Goal: Information Seeking & Learning: Learn about a topic

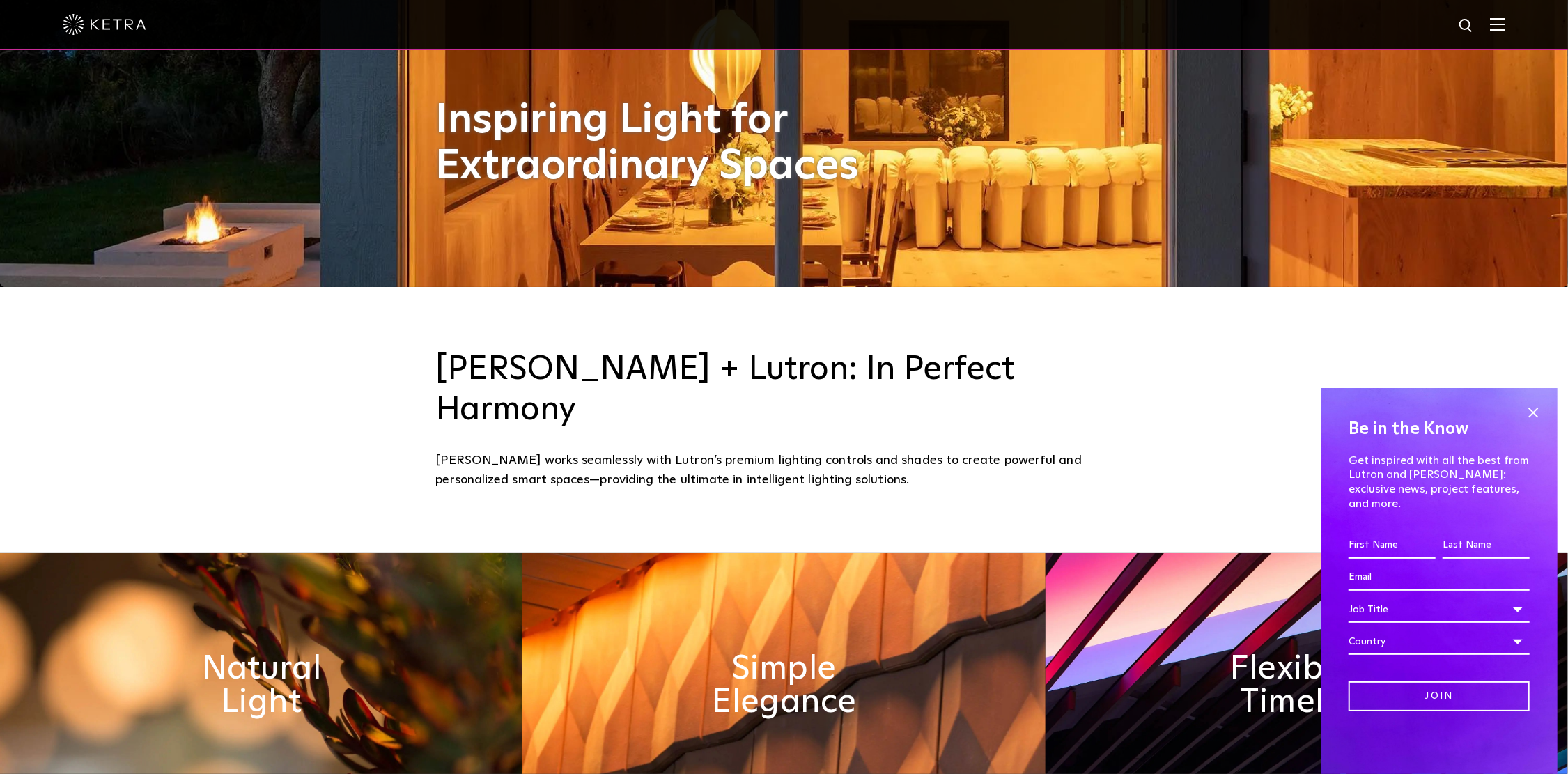
scroll to position [488, 0]
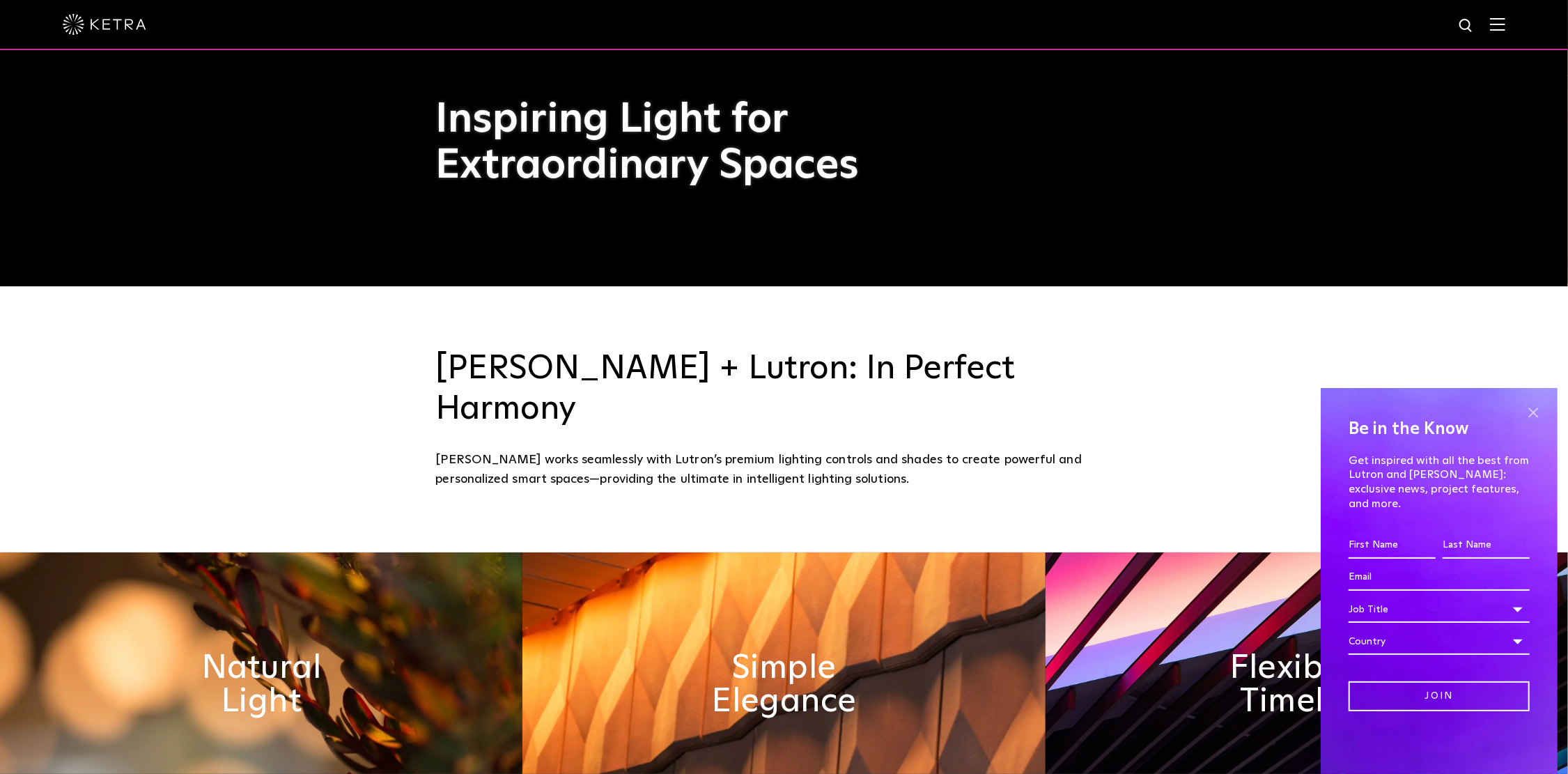
click at [1531, 423] on span at bounding box center [1533, 412] width 21 height 21
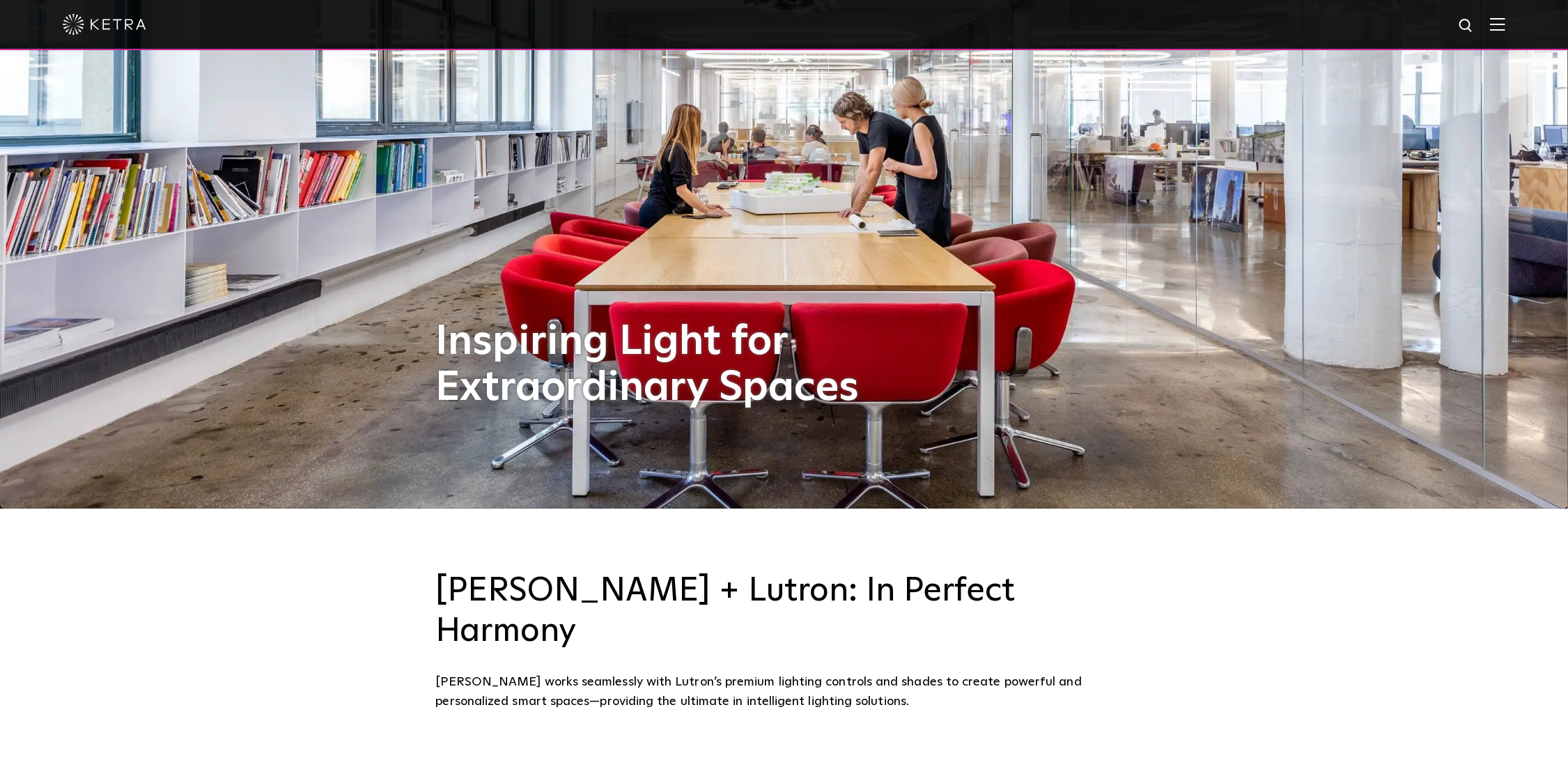
scroll to position [0, 0]
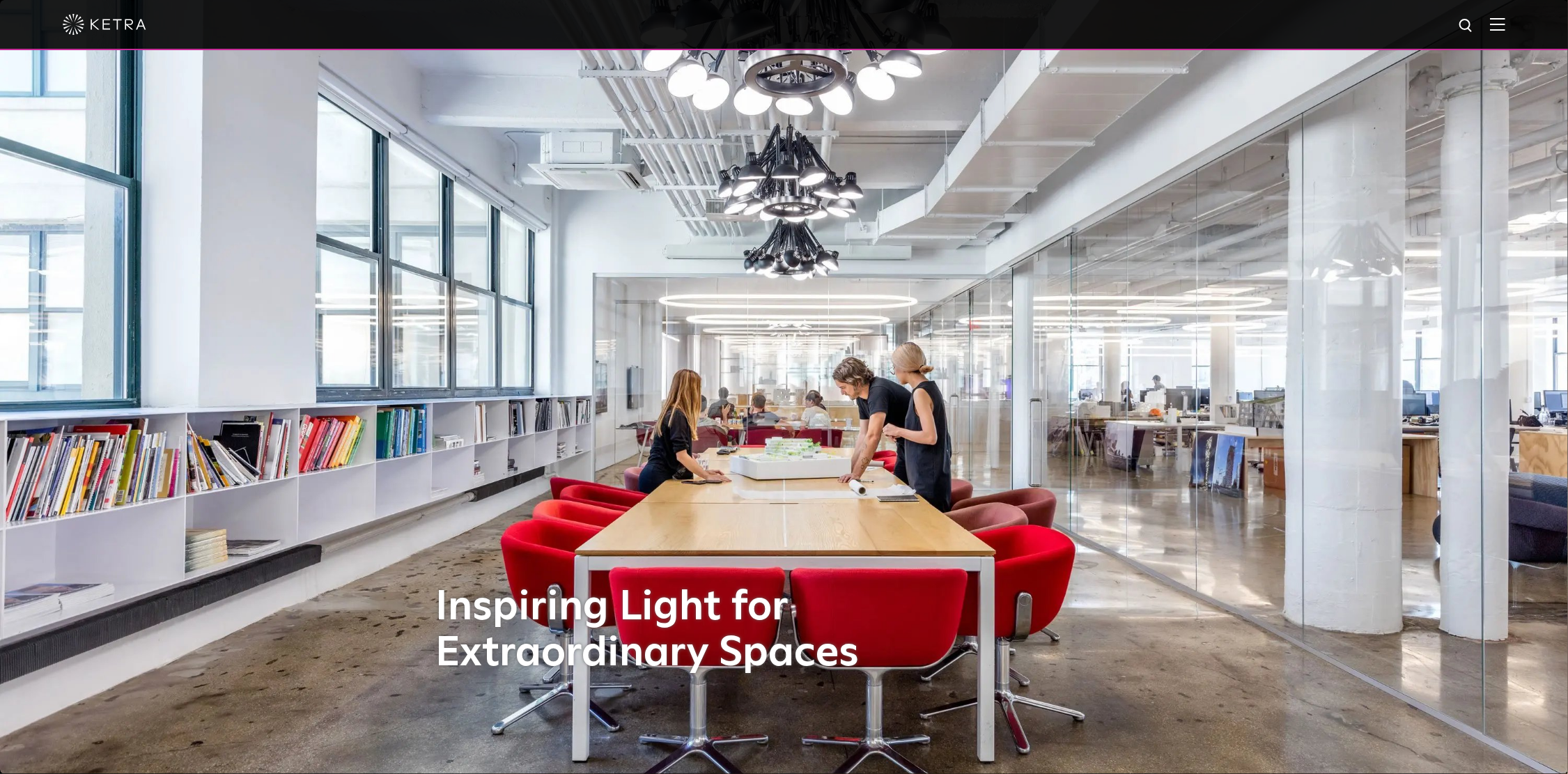
click at [1505, 26] on img at bounding box center [1497, 24] width 15 height 13
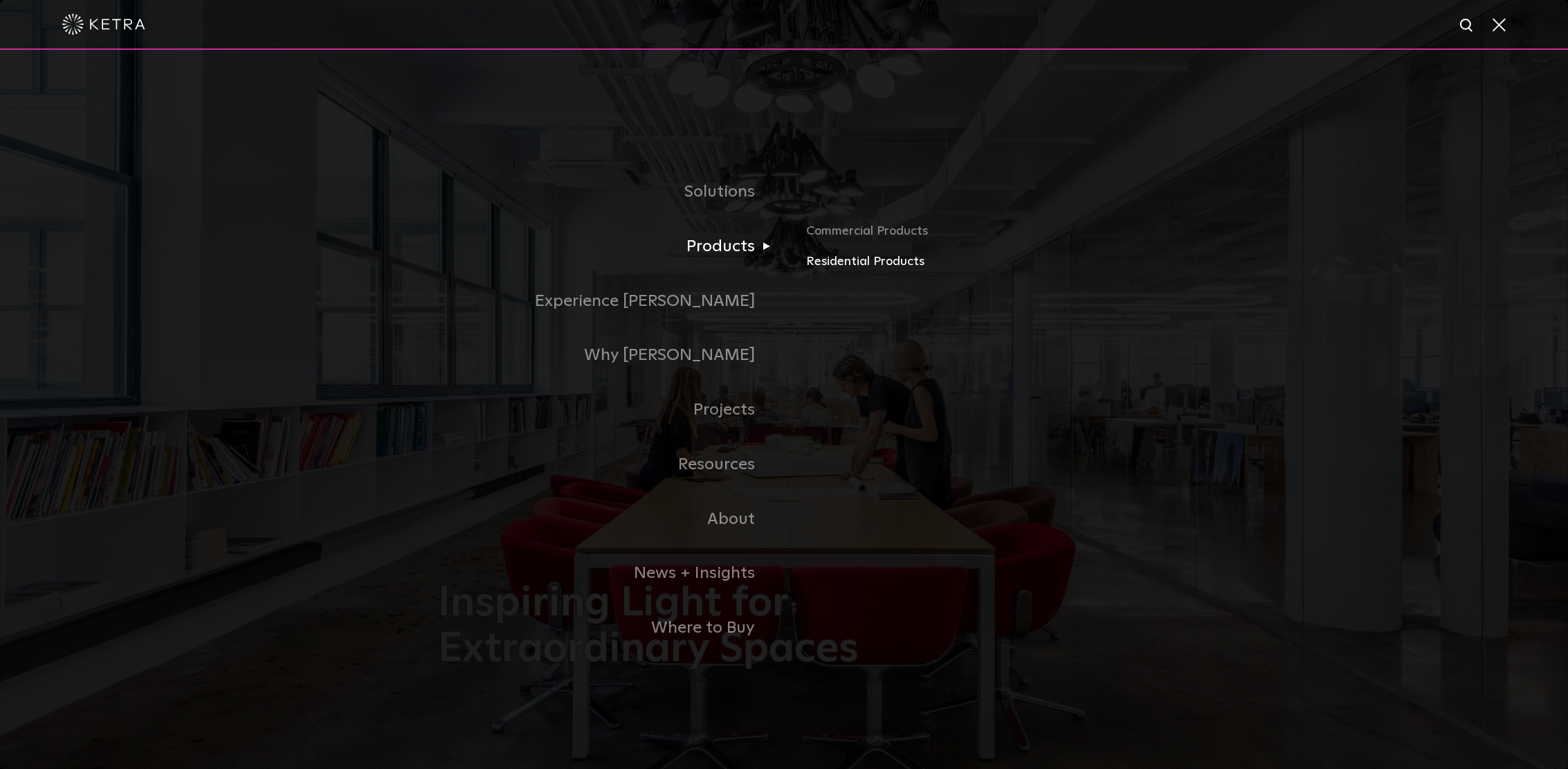
click at [859, 263] on link "Residential Products" at bounding box center [968, 262] width 324 height 20
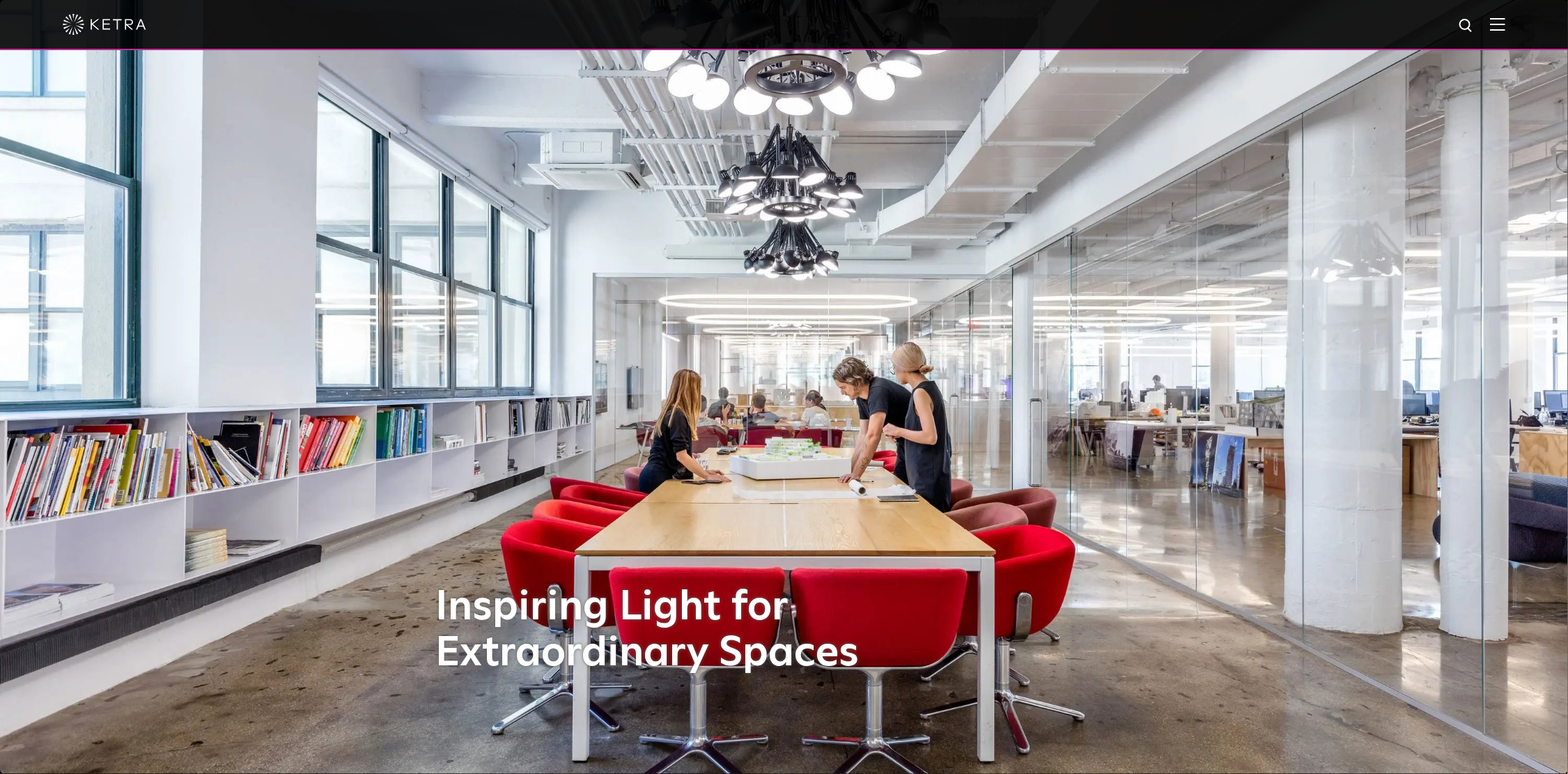
click at [1505, 25] on img at bounding box center [1497, 24] width 15 height 13
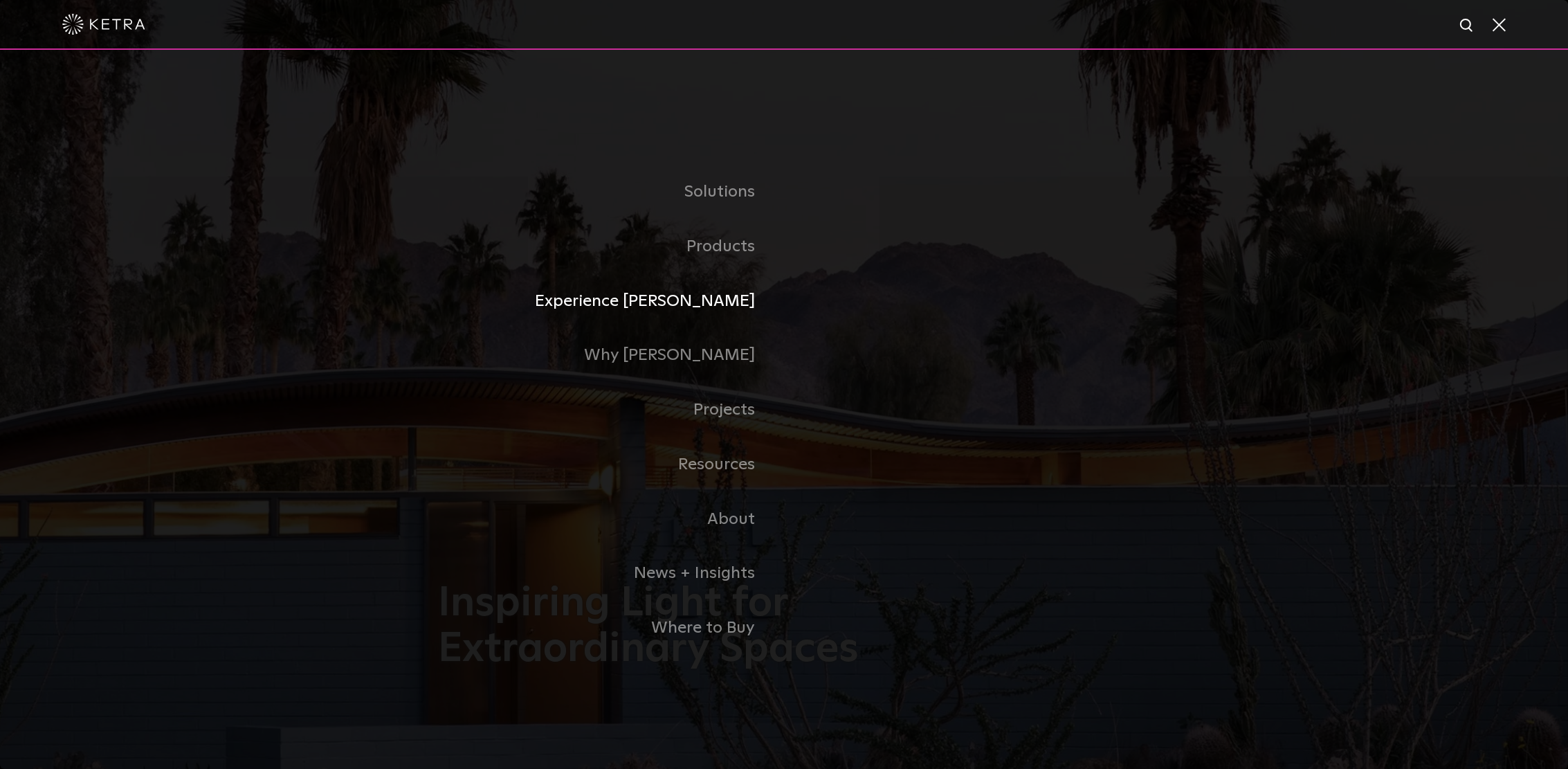
click at [729, 305] on link "Experience Ketra" at bounding box center [611, 301] width 346 height 55
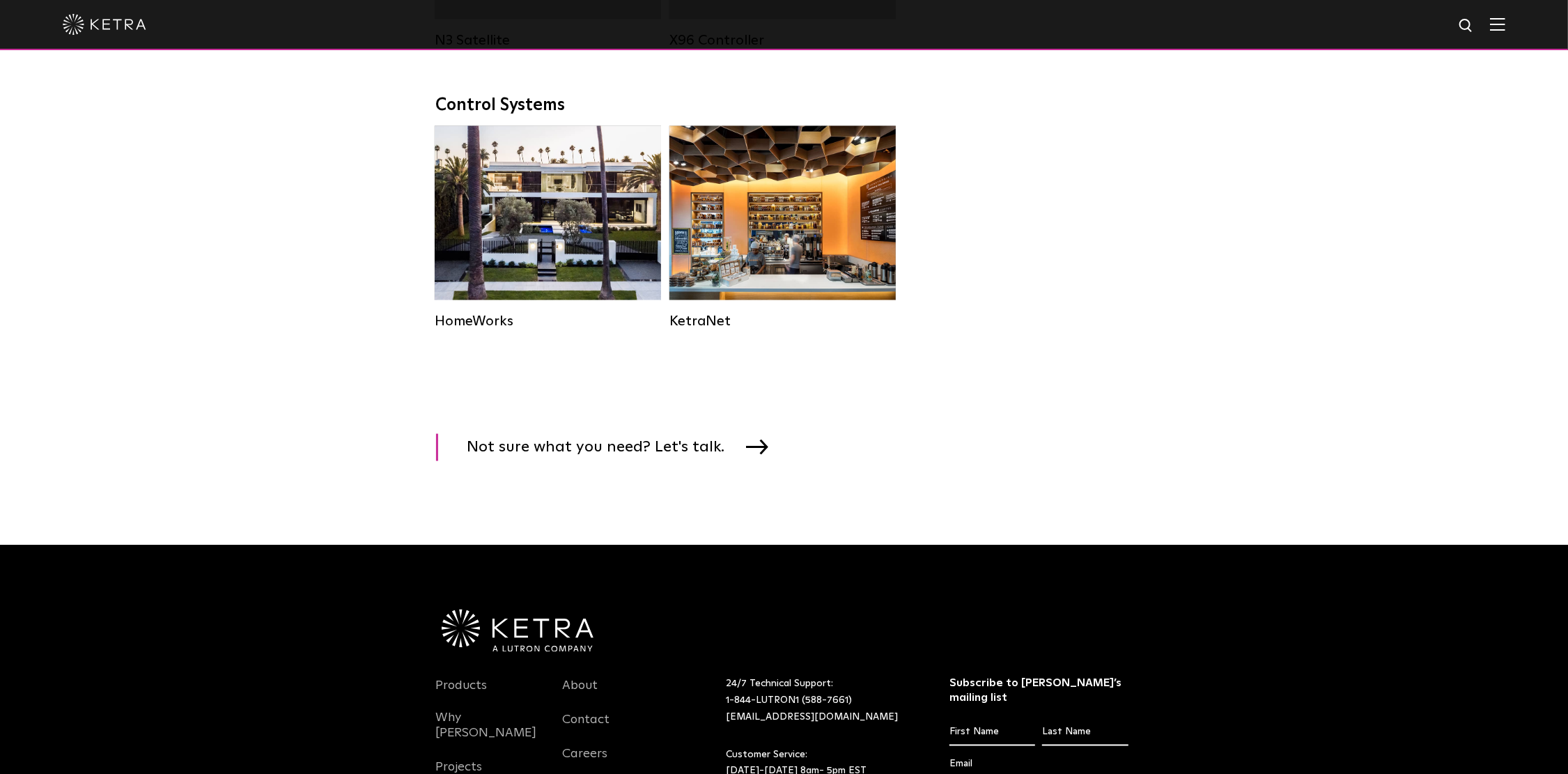
scroll to position [1812, 0]
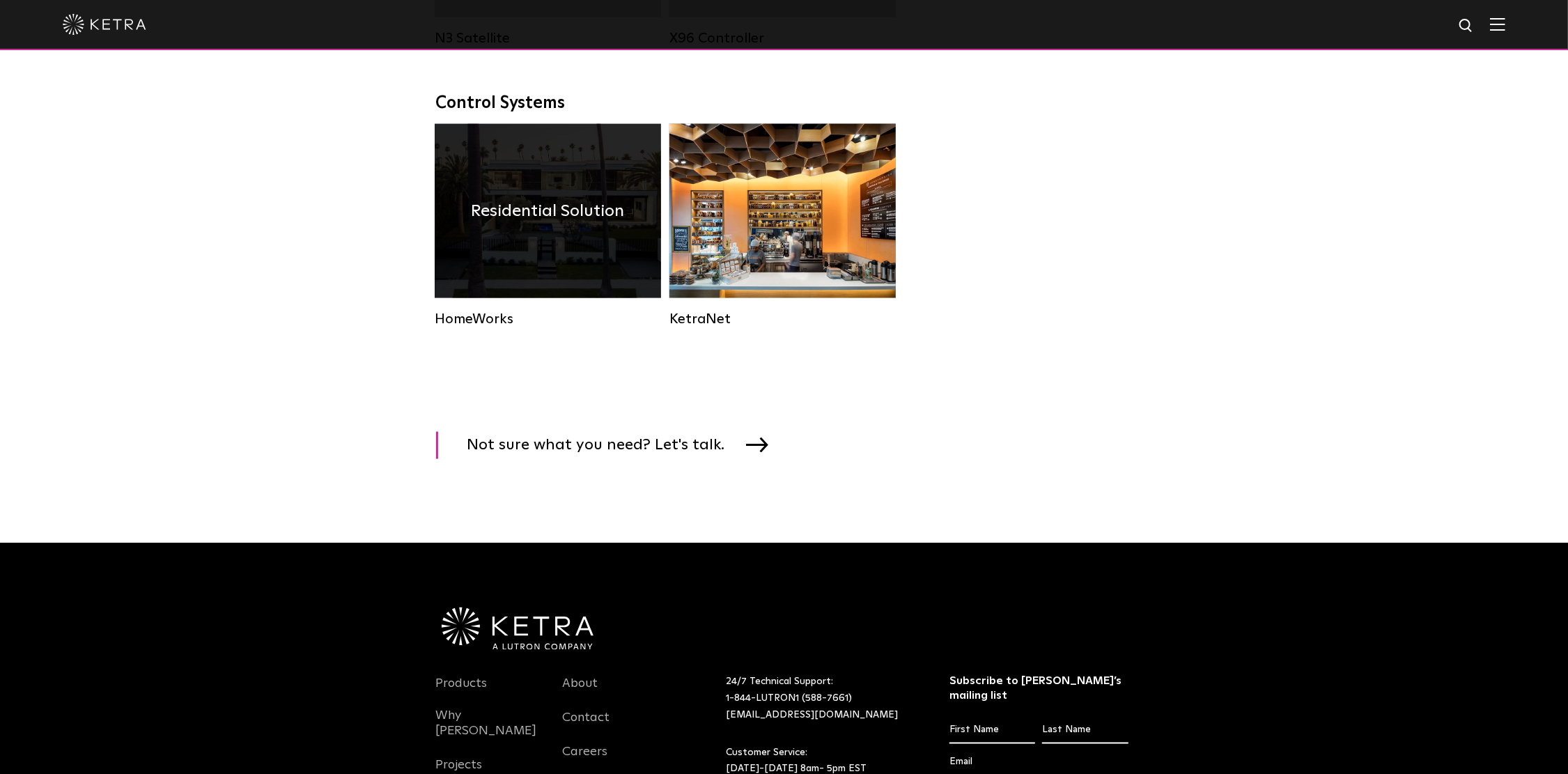
click at [521, 224] on h4 "Residential Solution" at bounding box center [548, 211] width 153 height 27
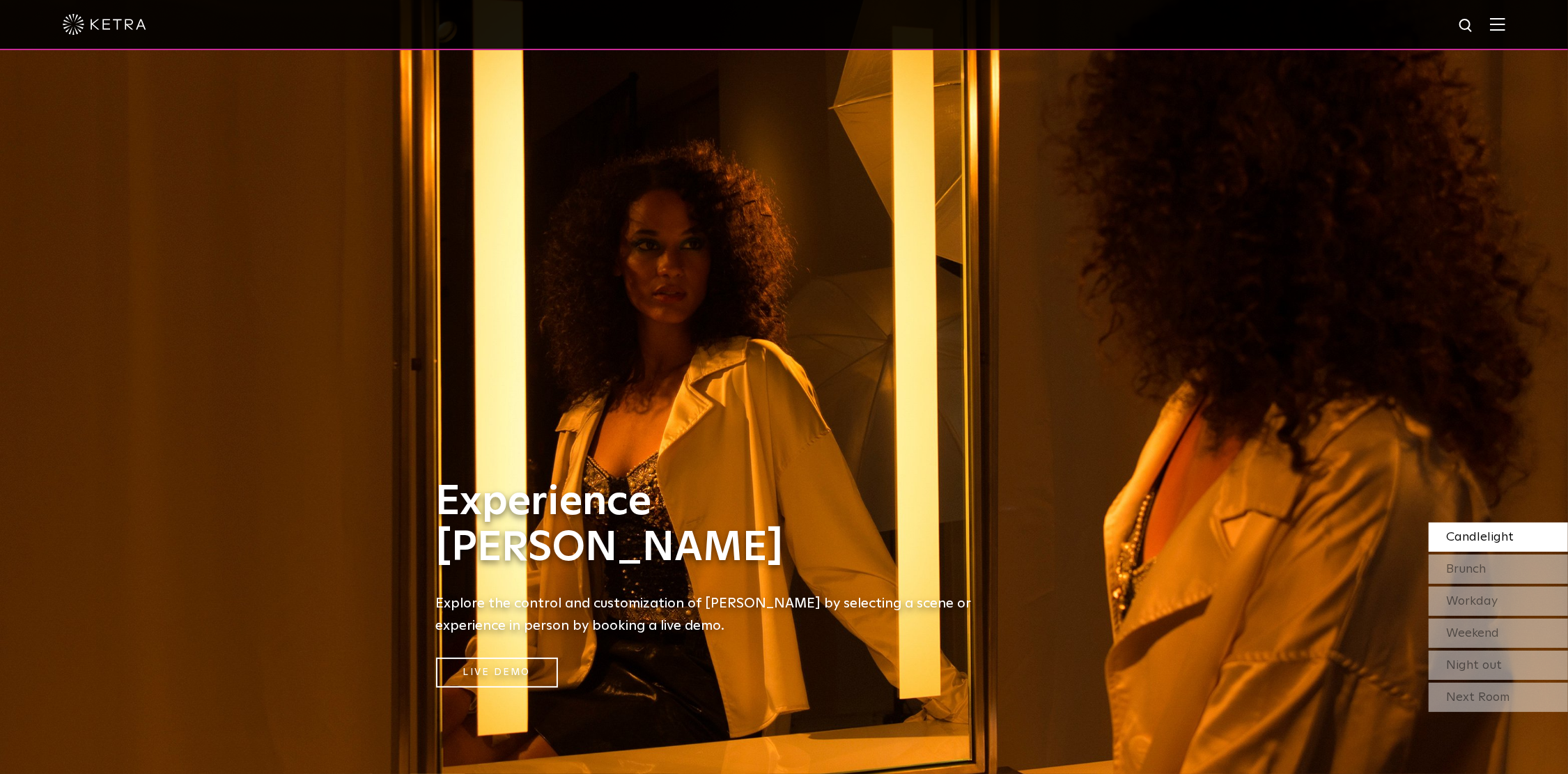
click at [1505, 27] on img at bounding box center [1497, 24] width 15 height 13
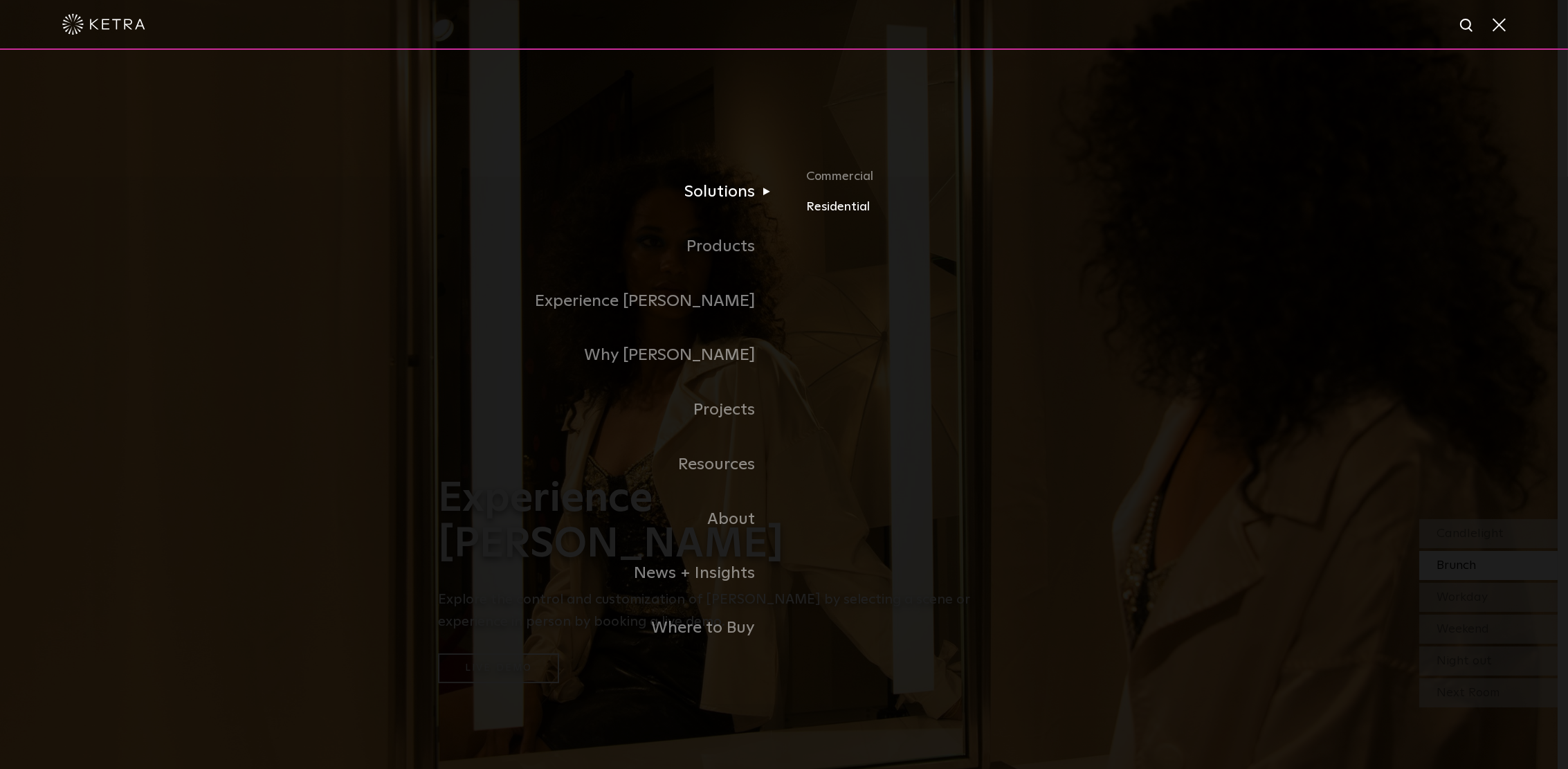
click at [824, 206] on link "Residential" at bounding box center [968, 207] width 324 height 20
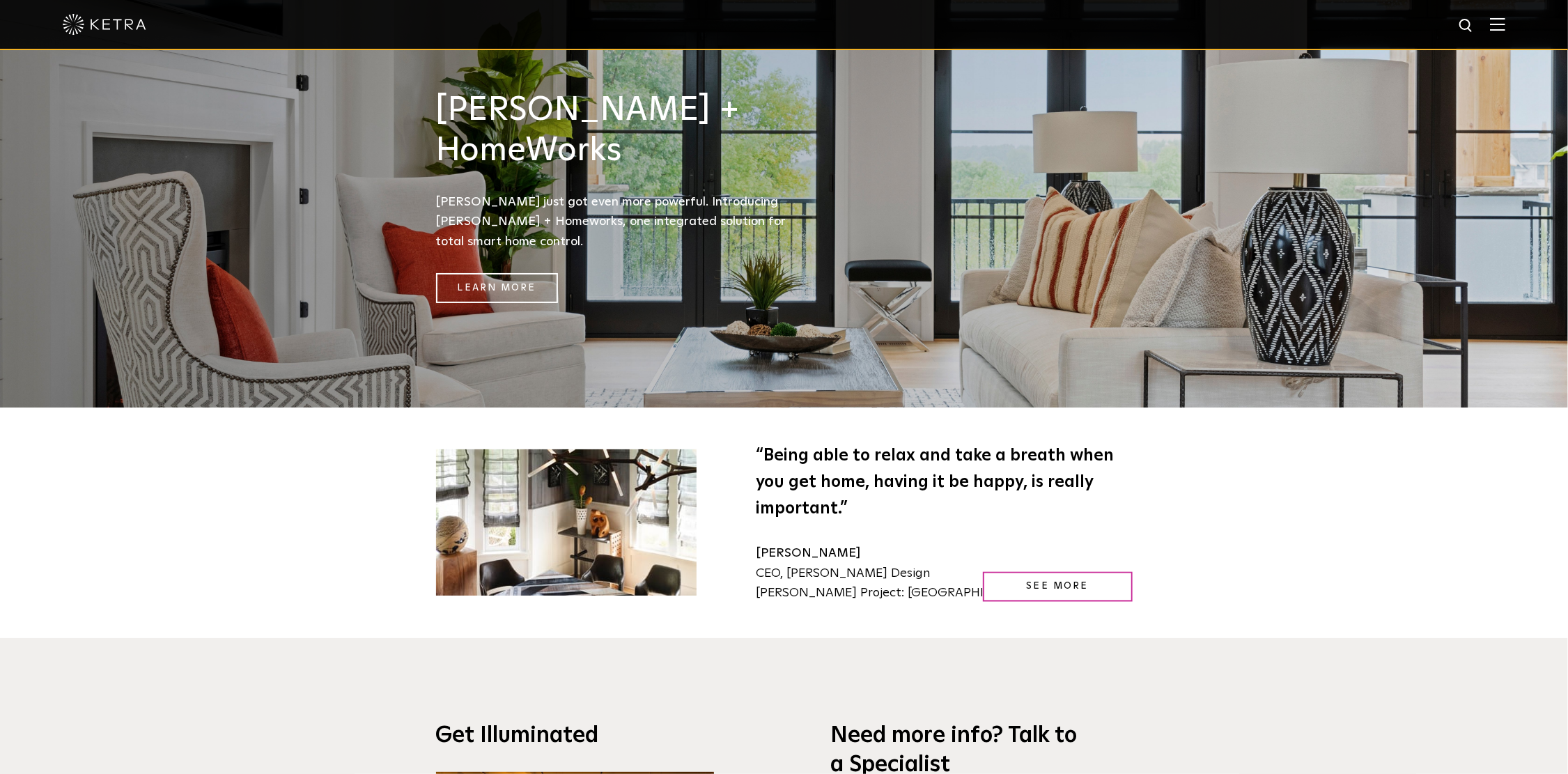
scroll to position [1951, 0]
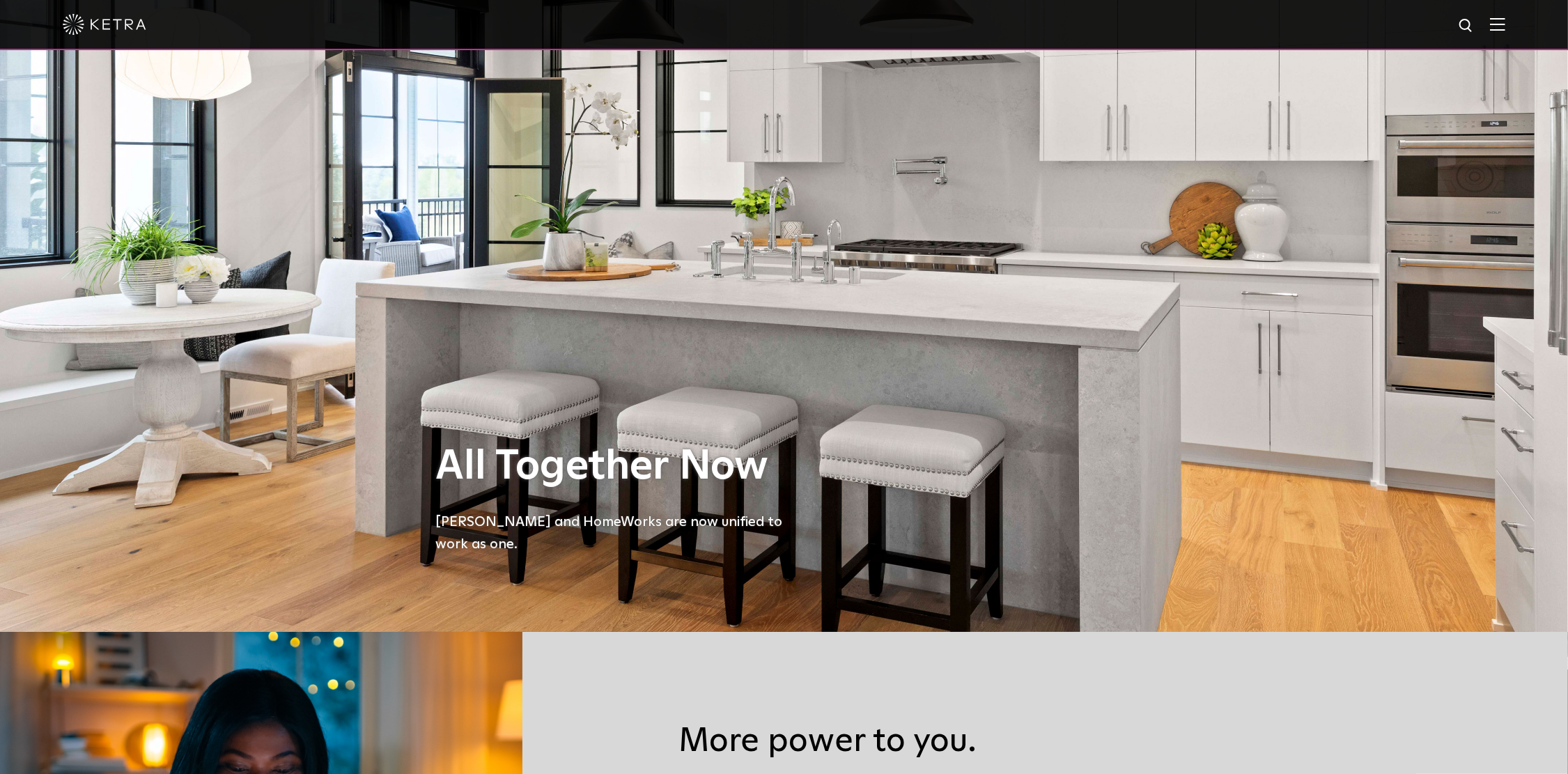
scroll to position [169, 0]
